Goal: Information Seeking & Learning: Find specific fact

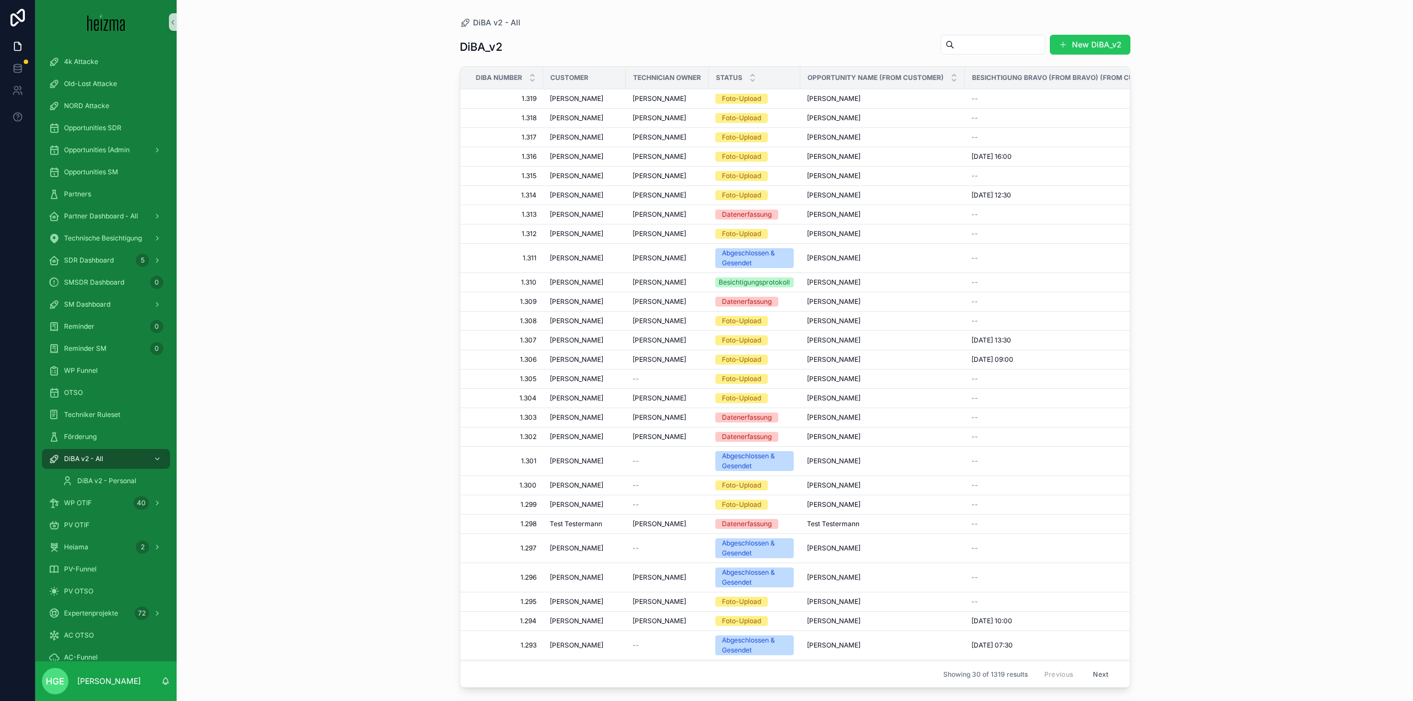
click at [978, 38] on input "scrollable content" at bounding box center [999, 44] width 90 height 15
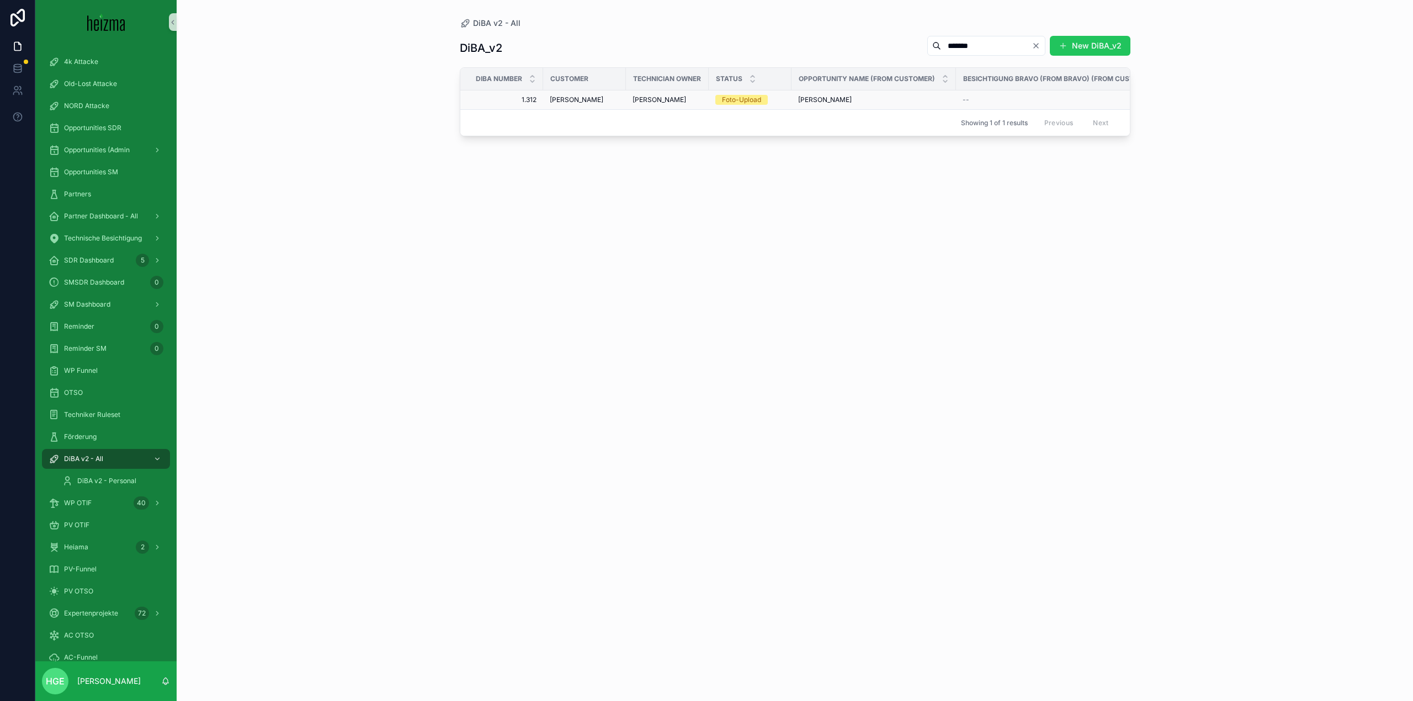
type input "*******"
click at [565, 98] on span "[PERSON_NAME]" at bounding box center [577, 99] width 54 height 9
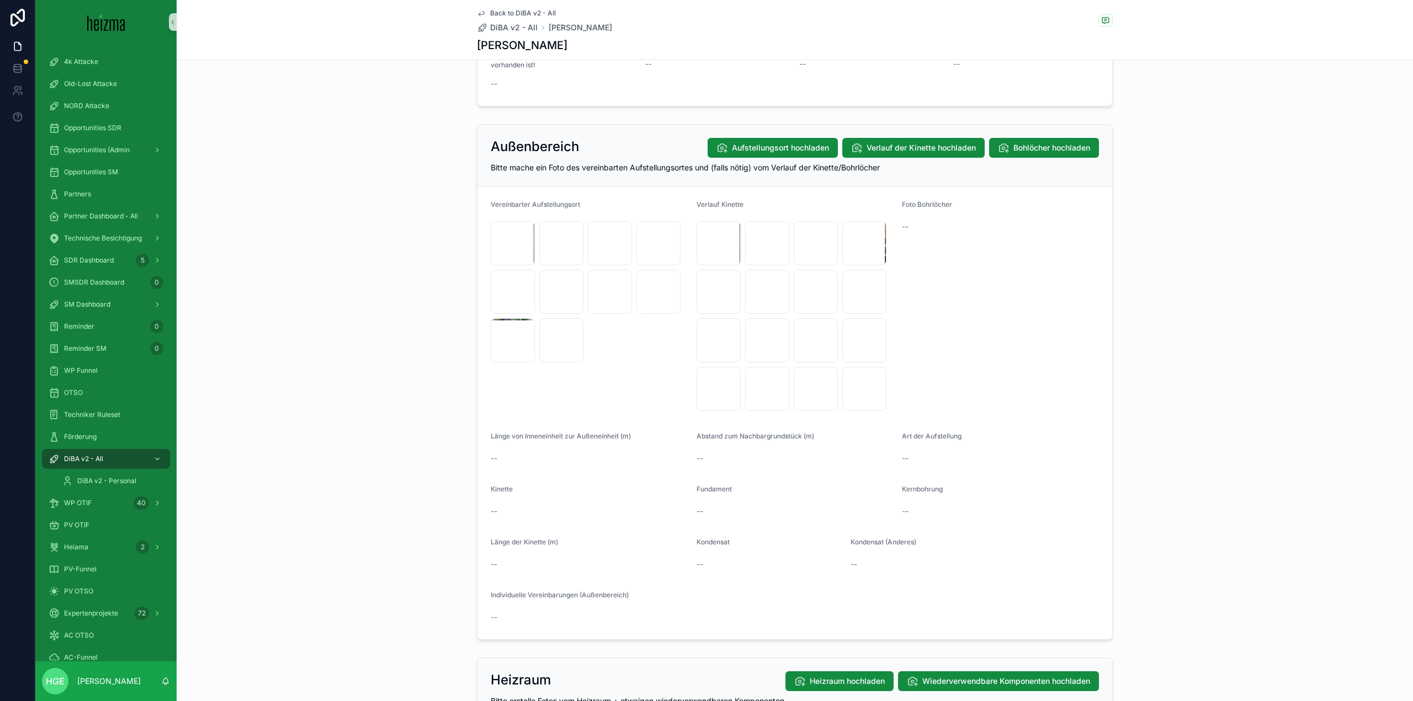
scroll to position [1214, 0]
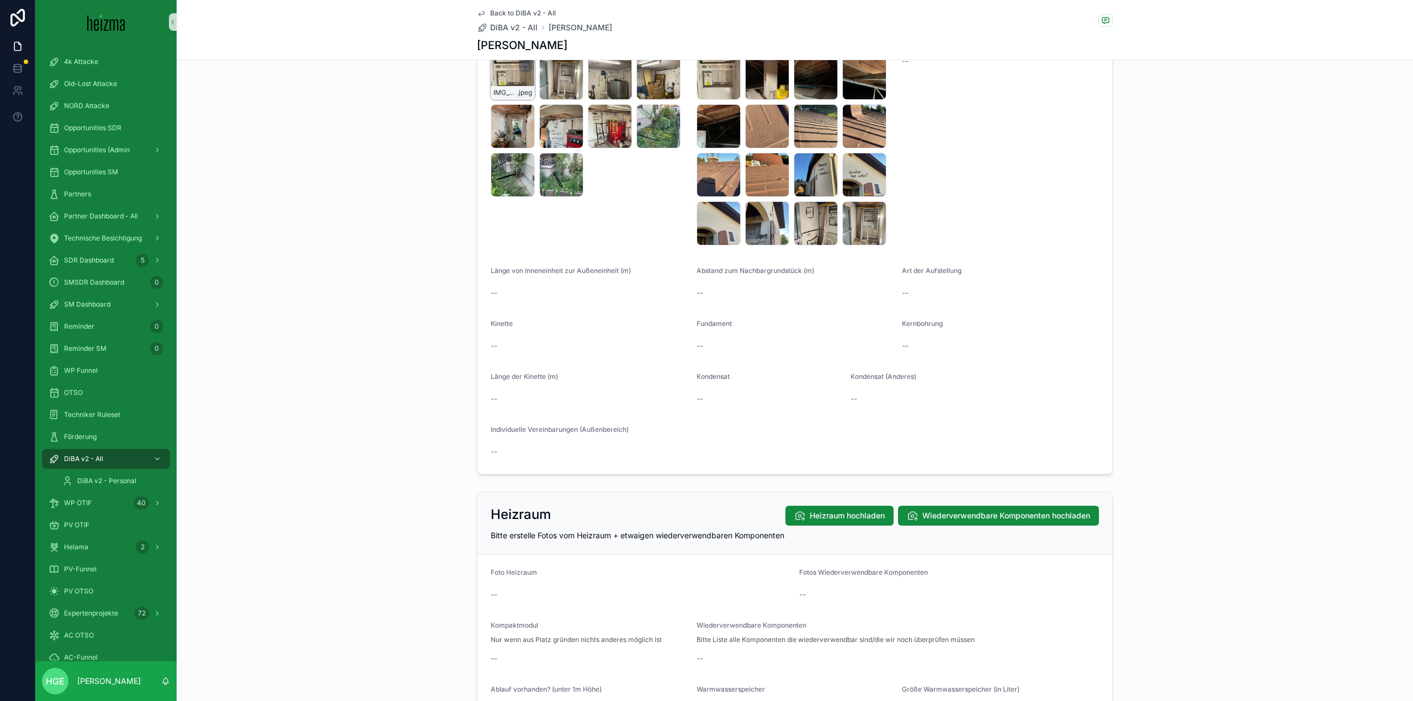
click at [498, 79] on div "IMG_5429 .jpeg" at bounding box center [513, 78] width 44 height 44
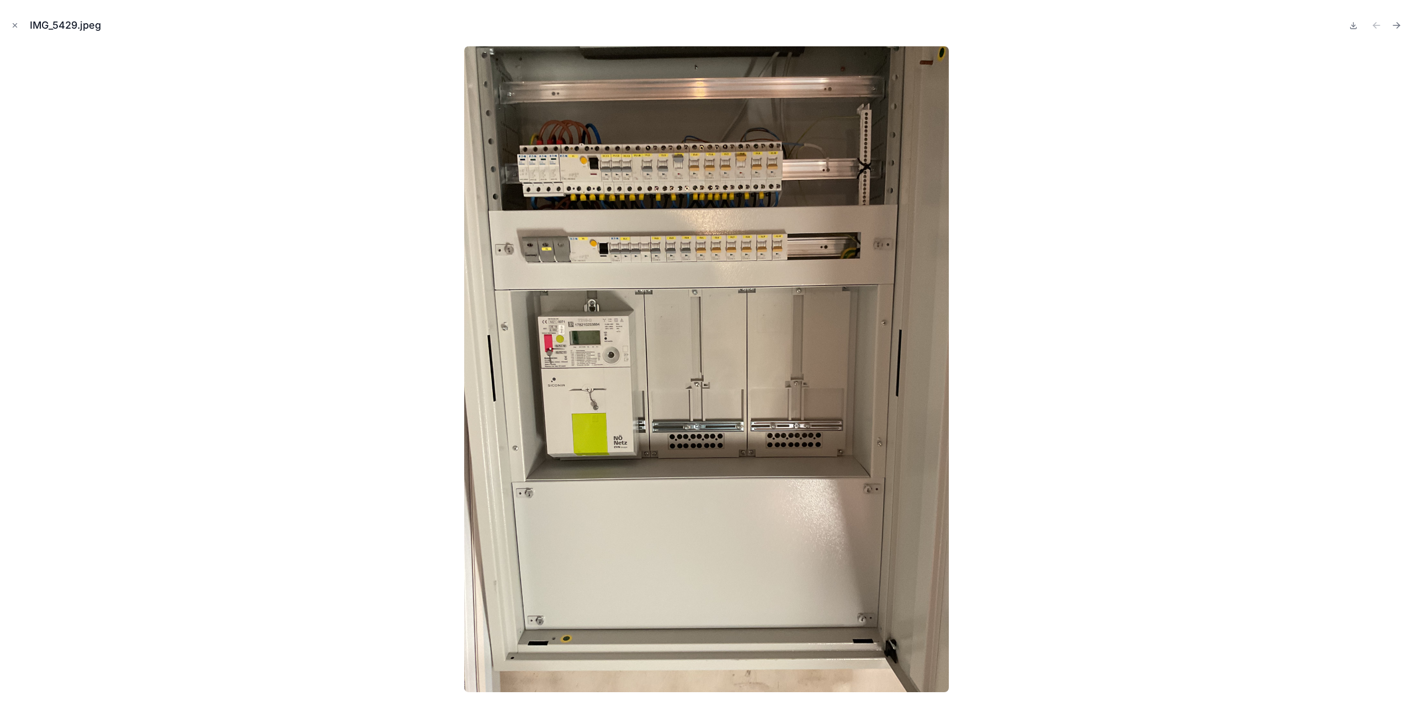
click at [422, 371] on div at bounding box center [706, 369] width 1395 height 646
click at [18, 28] on icon "Close modal" at bounding box center [15, 26] width 8 height 8
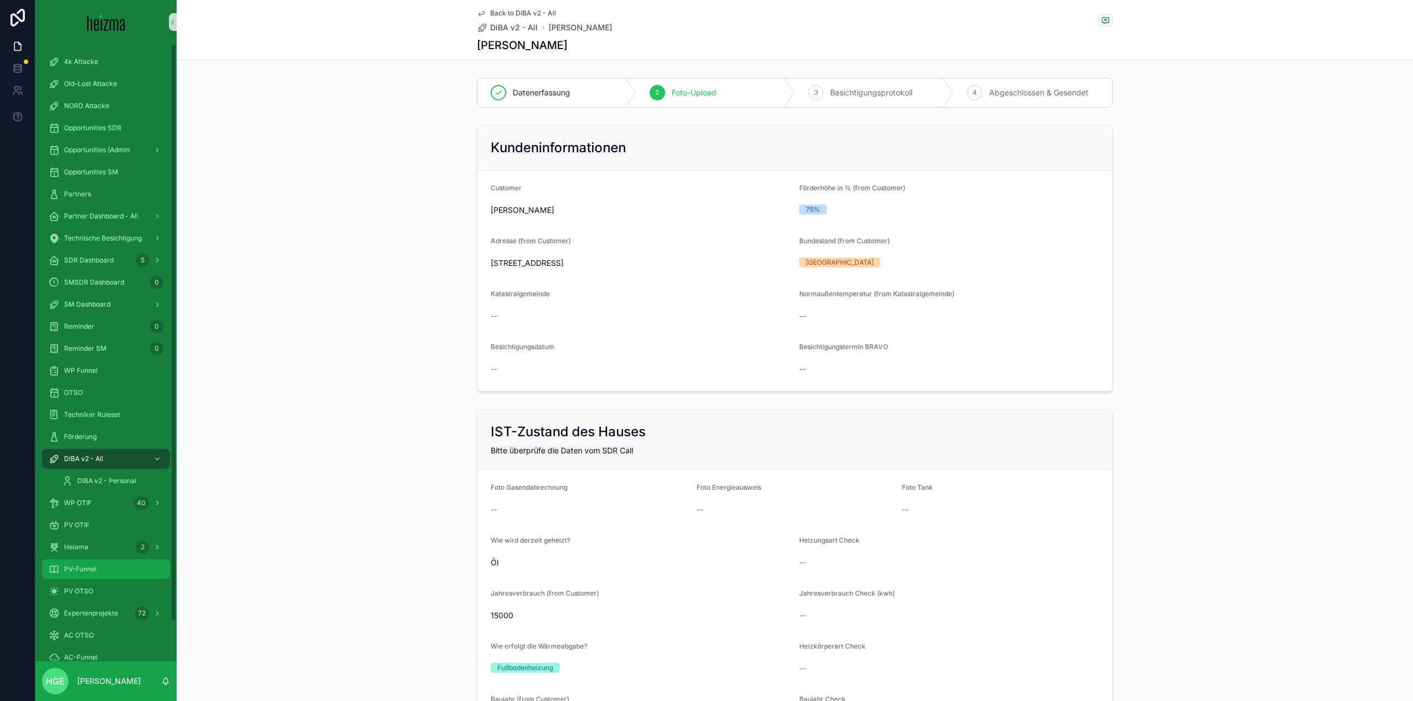
click at [118, 572] on div "PV-Funnel" at bounding box center [106, 570] width 115 height 18
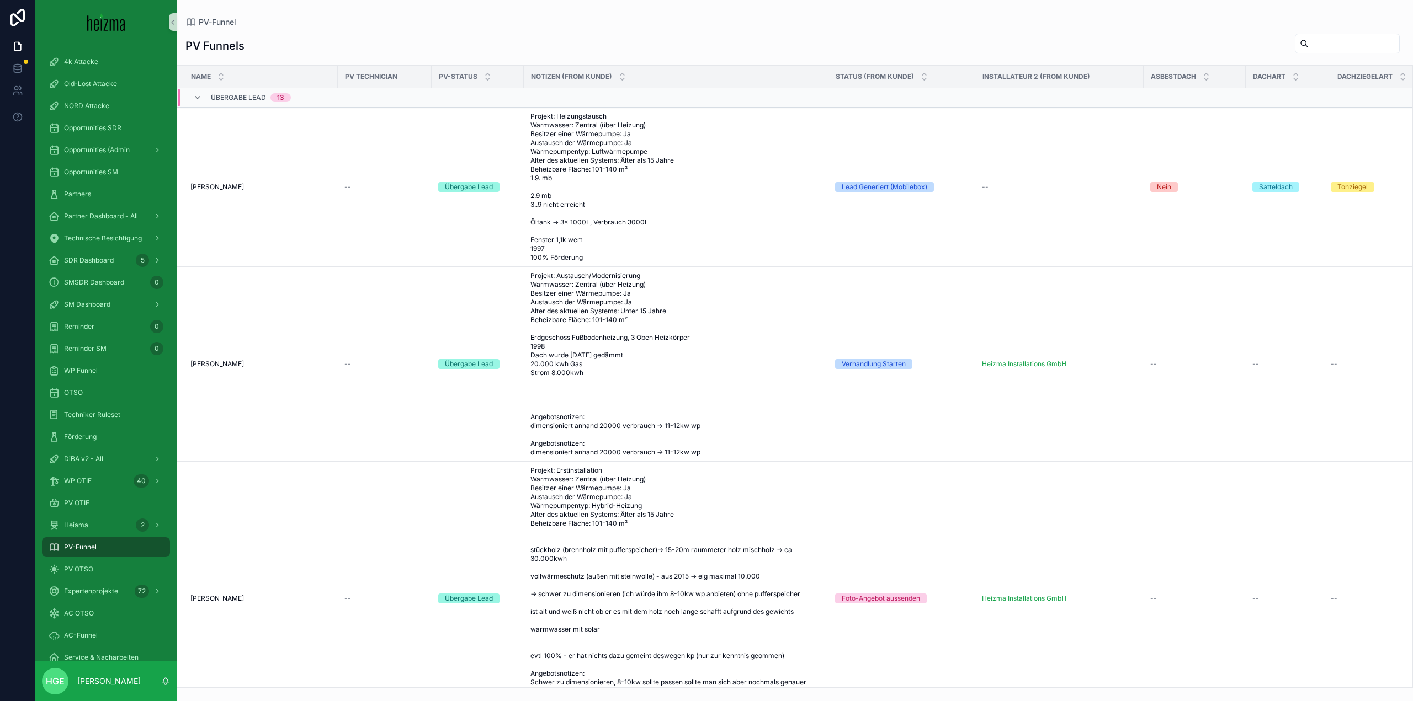
click at [1308, 44] on input "scrollable content" at bounding box center [1353, 43] width 90 height 15
type input "*******"
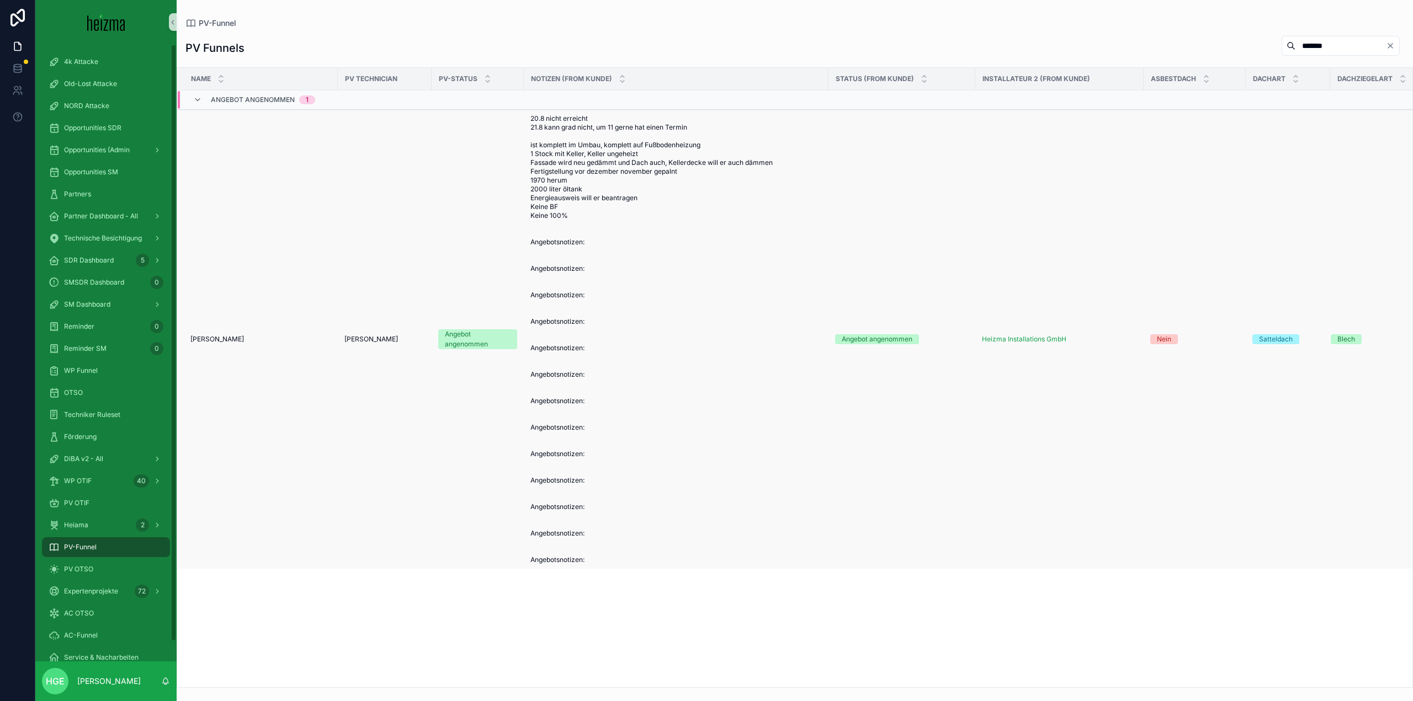
click at [214, 334] on td "[PERSON_NAME] [PERSON_NAME]" at bounding box center [257, 340] width 161 height 460
click at [214, 335] on span "[PERSON_NAME]" at bounding box center [217, 339] width 54 height 9
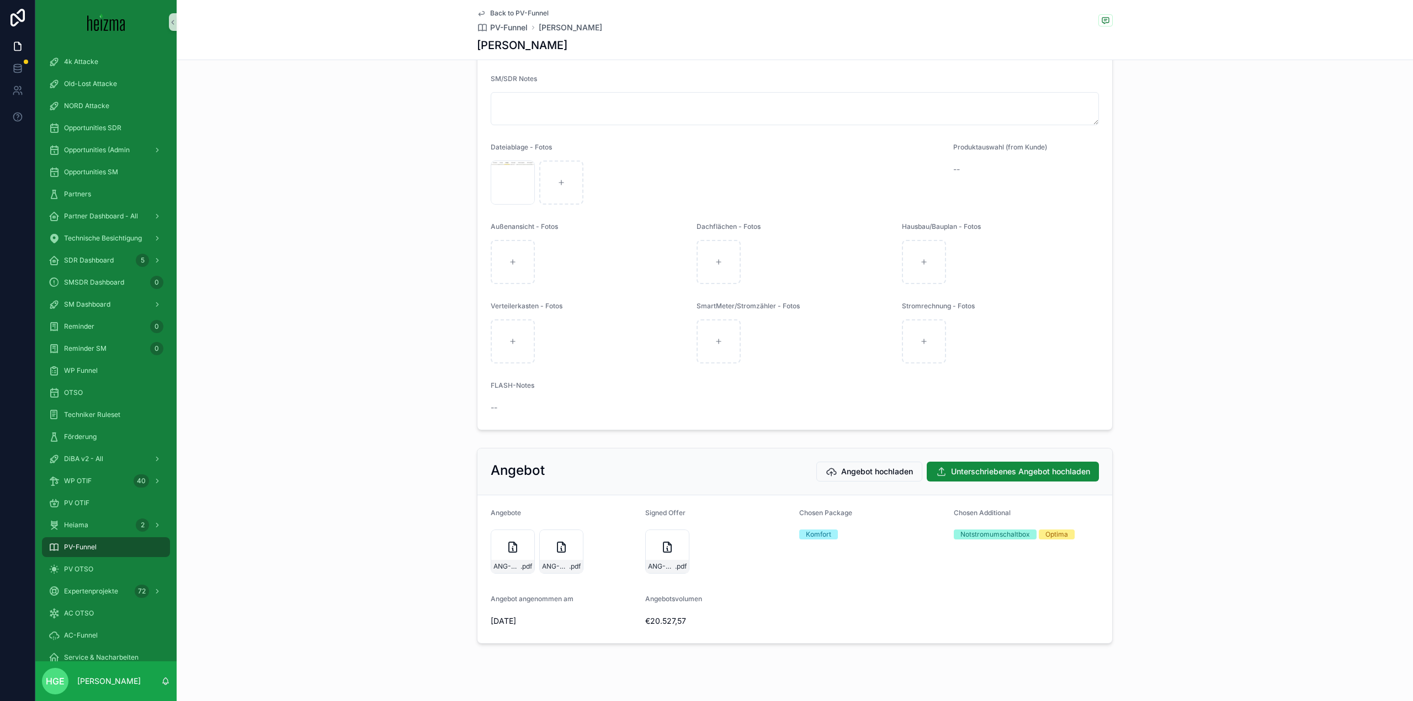
scroll to position [2081, 0]
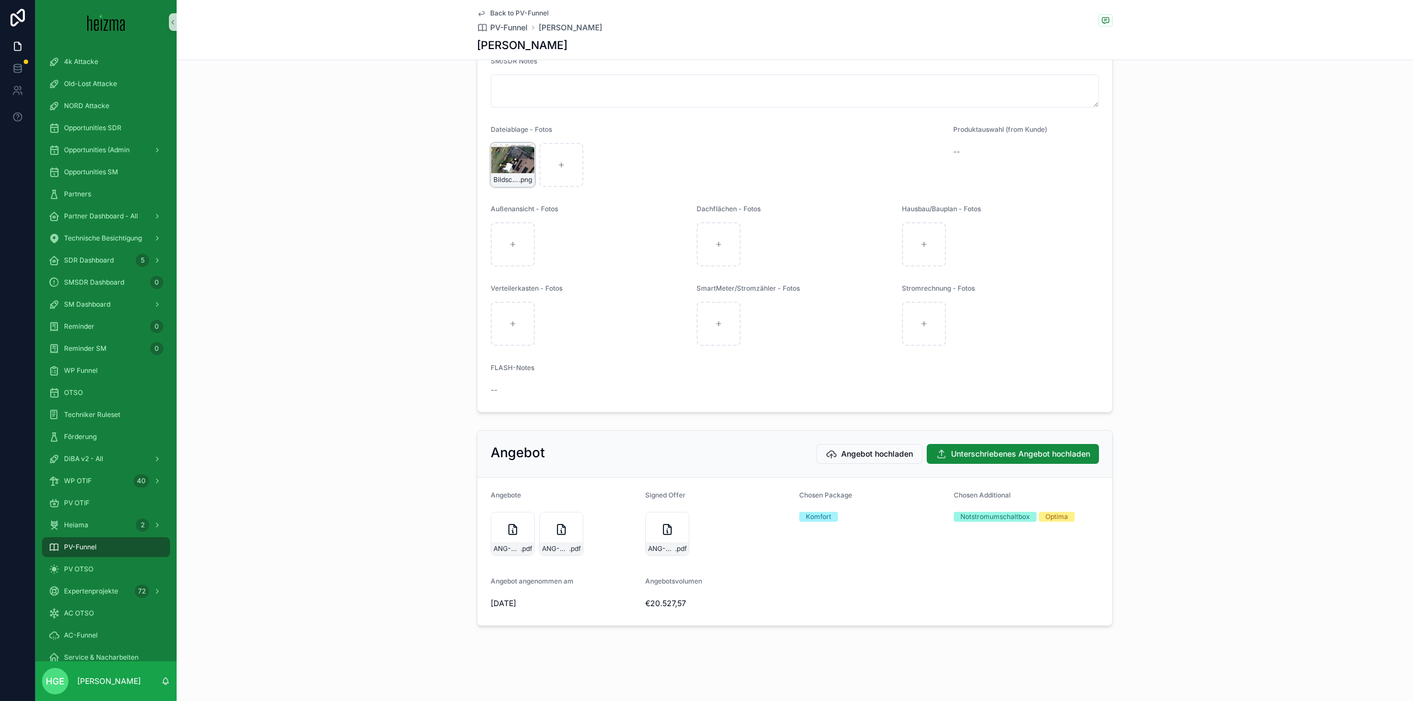
click at [497, 164] on div "Bildschirmfoto-2025-08-21-um-13.14.46 .png" at bounding box center [513, 165] width 44 height 44
click at [646, 544] on div "ANG-PV-3211-1_Welicky-2025-08-21_SIG .pdf" at bounding box center [667, 548] width 43 height 13
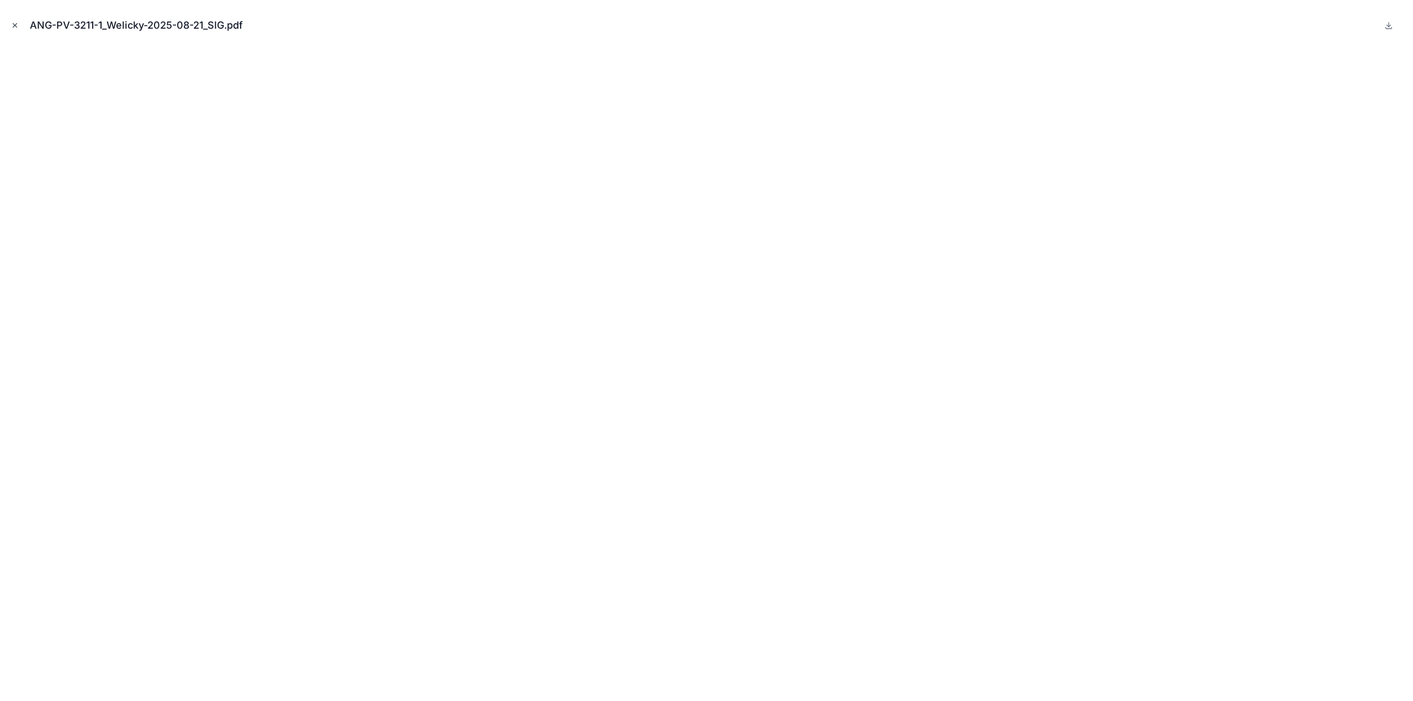
click at [16, 24] on icon "Close modal" at bounding box center [15, 26] width 4 height 4
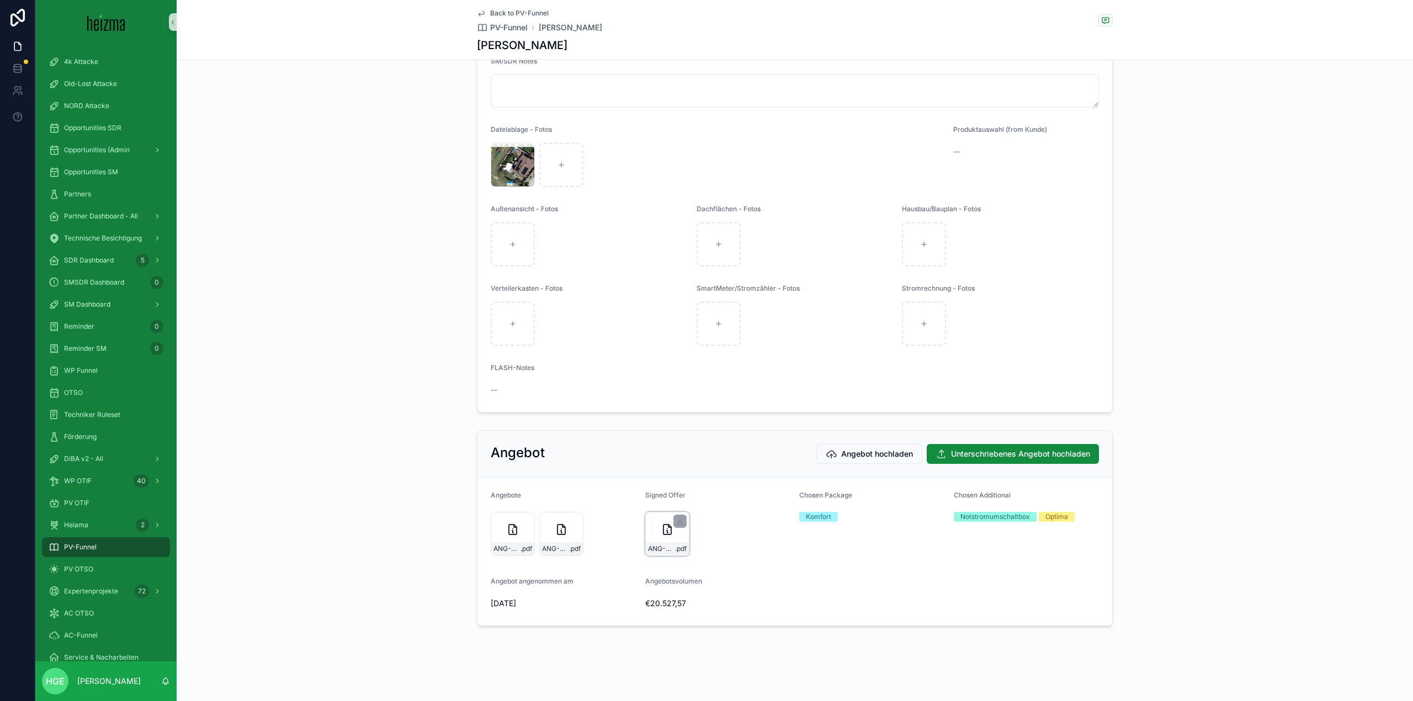
click at [660, 539] on div "ANG-PV-3211-1_Welicky-2025-08-21_SIG .pdf" at bounding box center [667, 534] width 44 height 44
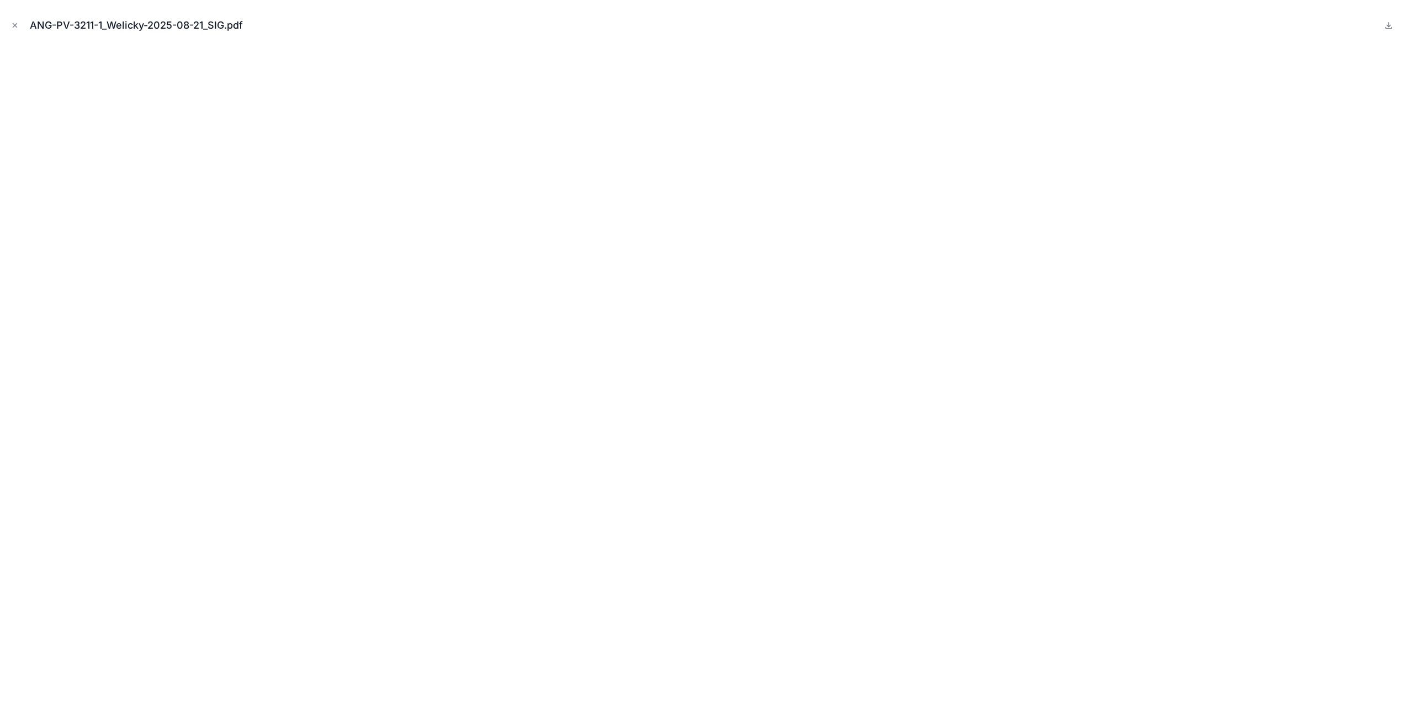
drag, startPoint x: 14, startPoint y: 27, endPoint x: 174, endPoint y: 60, distance: 163.9
click at [14, 27] on icon "Close modal" at bounding box center [15, 26] width 8 height 8
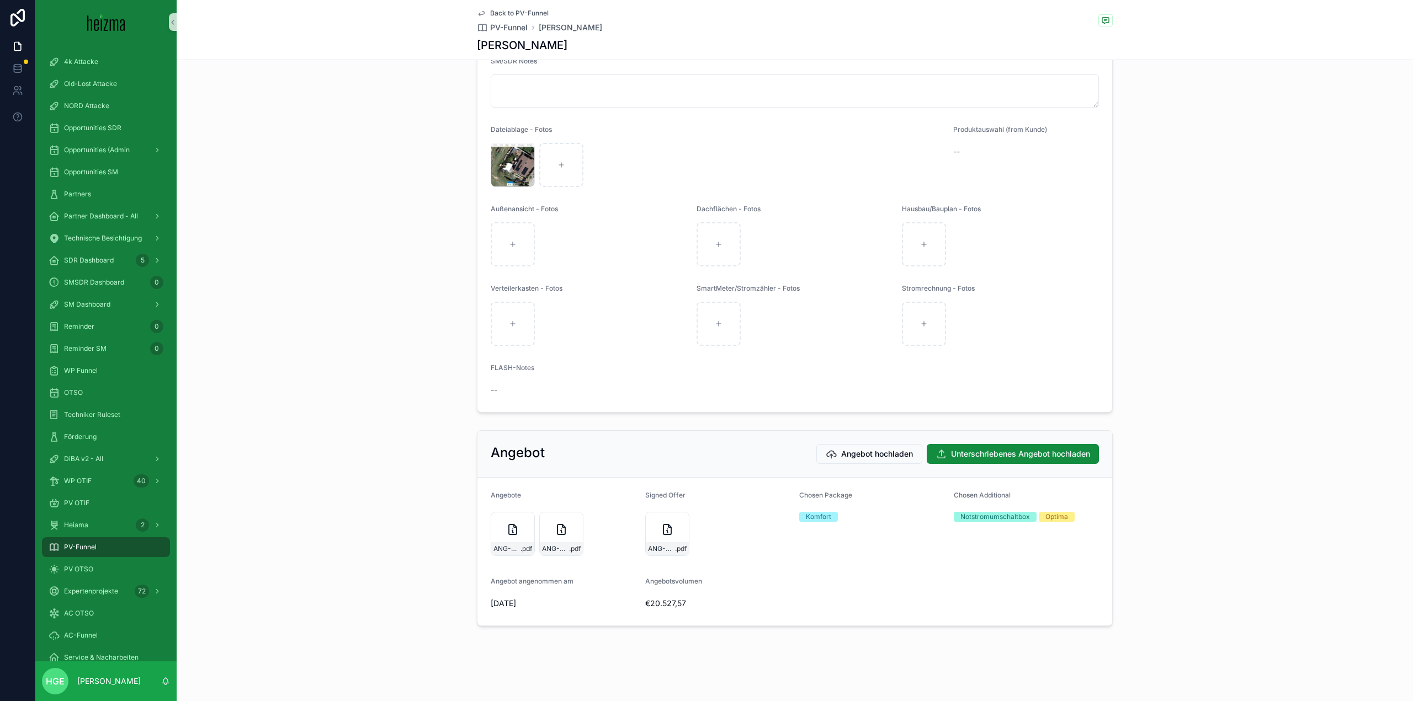
click at [637, 528] on form "Angebote ANG-PV-3211-Welicky-2025-08-21 .pdf ANG-PV-3211-1_Welicky-2025-08-21 .…" at bounding box center [794, 552] width 635 height 148
click at [655, 534] on div "ANG-PV-3211-1_Welicky-2025-08-21_SIG .pdf" at bounding box center [667, 534] width 44 height 44
click at [640, 530] on form "Angebote ANG-PV-3211-Welicky-2025-08-21 .pdf ANG-PV-3211-1_Welicky-2025-08-21 .…" at bounding box center [794, 552] width 635 height 148
click at [648, 529] on div "ANG-PV-3211-1_Welicky-2025-08-21_SIG .pdf" at bounding box center [667, 534] width 44 height 44
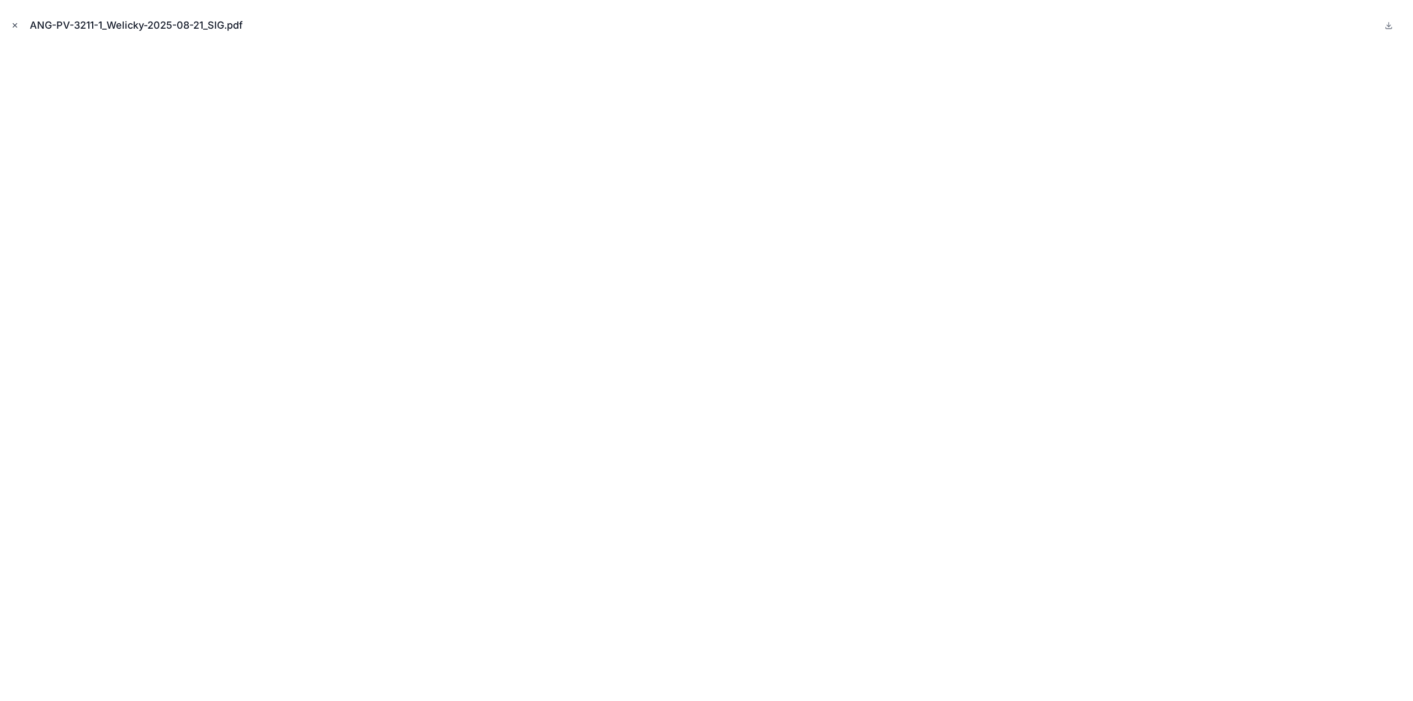
click at [12, 23] on icon "Close modal" at bounding box center [15, 26] width 8 height 8
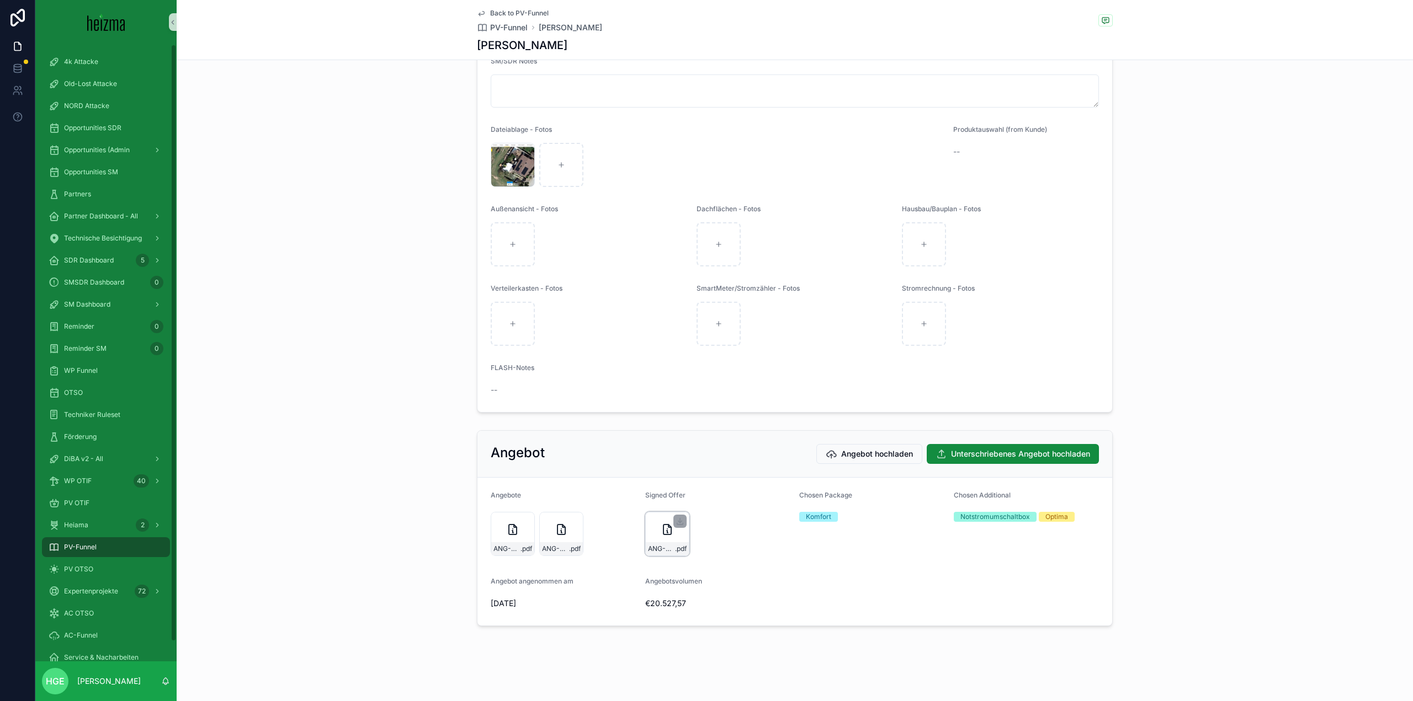
click at [655, 542] on div "ANG-PV-3211-1_Welicky-2025-08-21_SIG .pdf" at bounding box center [667, 534] width 44 height 44
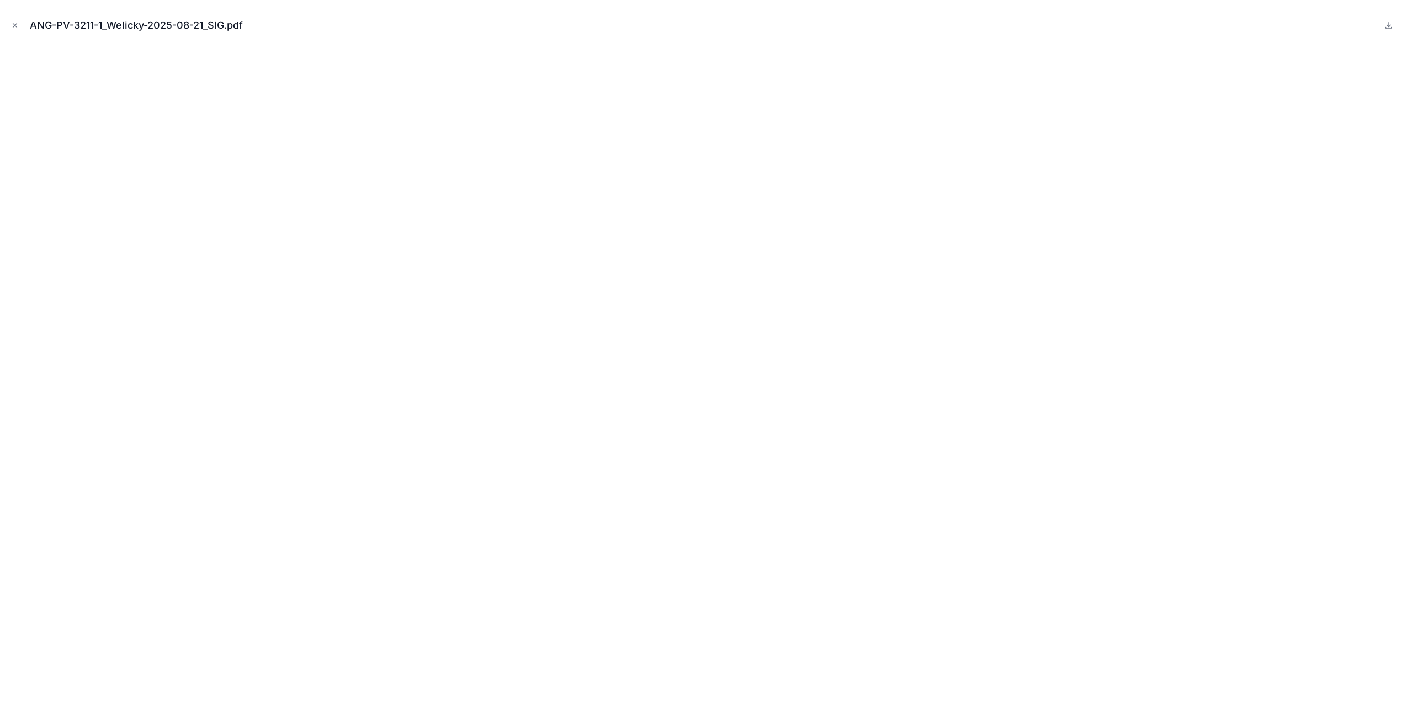
drag, startPoint x: 12, startPoint y: 26, endPoint x: 18, endPoint y: 33, distance: 8.6
click at [12, 26] on icon "Close modal" at bounding box center [15, 26] width 8 height 8
